Goal: Transaction & Acquisition: Purchase product/service

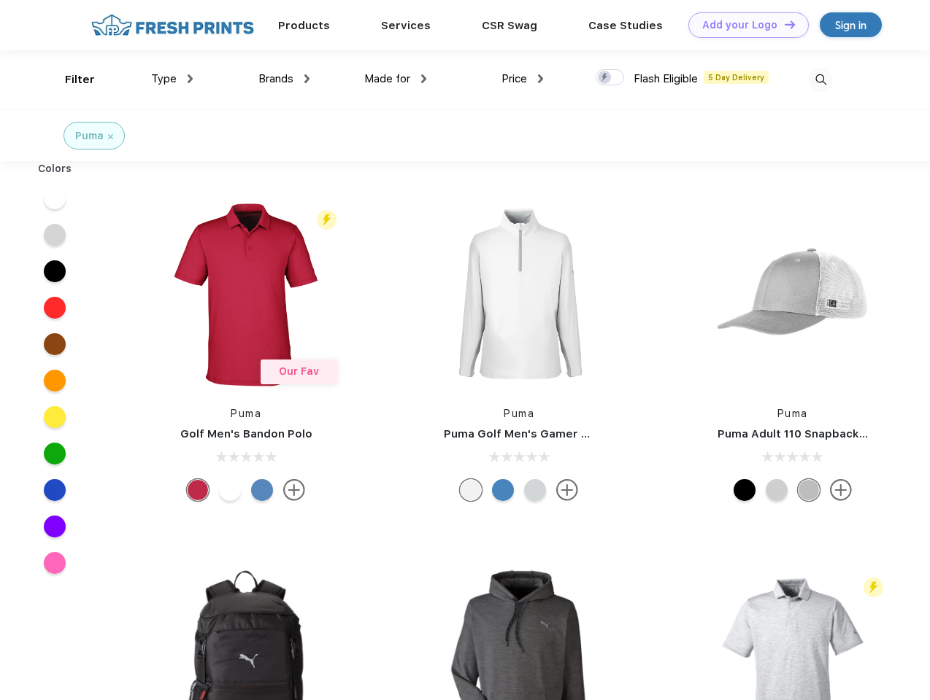
scroll to position [1, 0]
click at [743, 25] on link "Add your Logo Design Tool" at bounding box center [748, 25] width 120 height 26
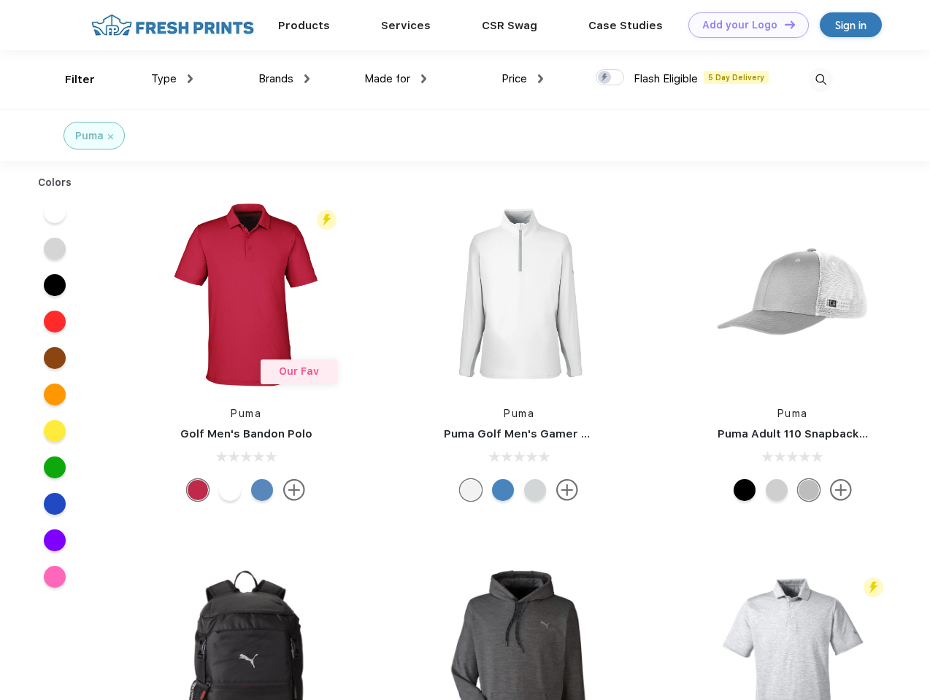
click at [0, 0] on div "Design Tool" at bounding box center [0, 0] width 0 height 0
click at [783, 24] on link "Add your Logo Design Tool" at bounding box center [748, 25] width 120 height 26
click at [70, 80] on div "Filter" at bounding box center [80, 80] width 30 height 17
click at [172, 79] on span "Type" at bounding box center [164, 78] width 26 height 13
click at [284, 79] on span "Brands" at bounding box center [275, 78] width 35 height 13
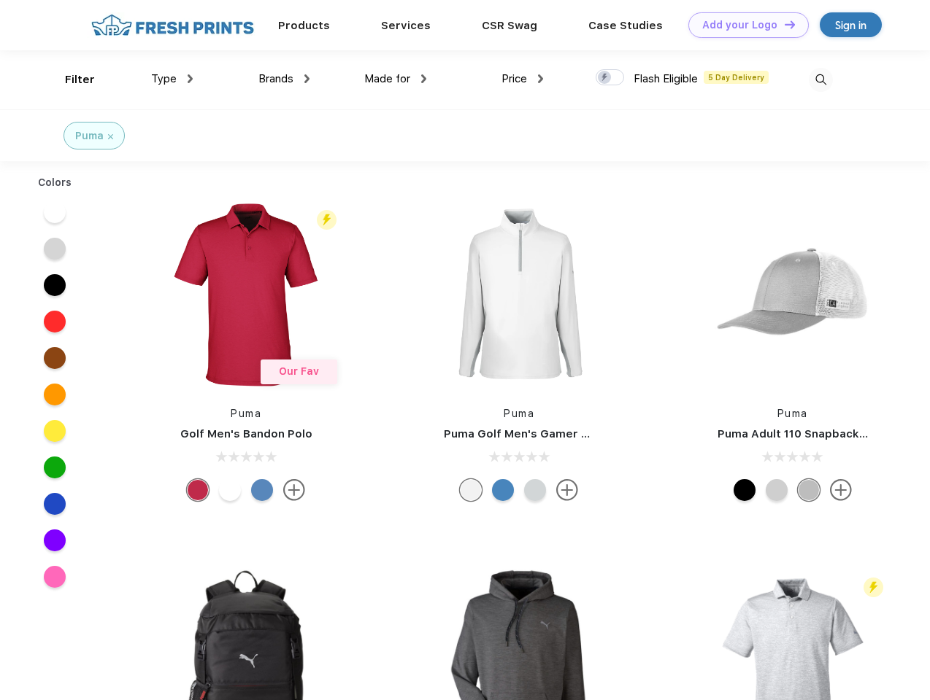
click at [395, 79] on span "Made for" at bounding box center [387, 78] width 46 height 13
click at [522, 79] on span "Price" at bounding box center [514, 78] width 26 height 13
click at [610, 78] on div at bounding box center [609, 77] width 28 height 16
click at [605, 78] on input "checkbox" at bounding box center [599, 73] width 9 height 9
click at [820, 80] on img at bounding box center [820, 80] width 24 height 24
